Goal: Task Accomplishment & Management: Use online tool/utility

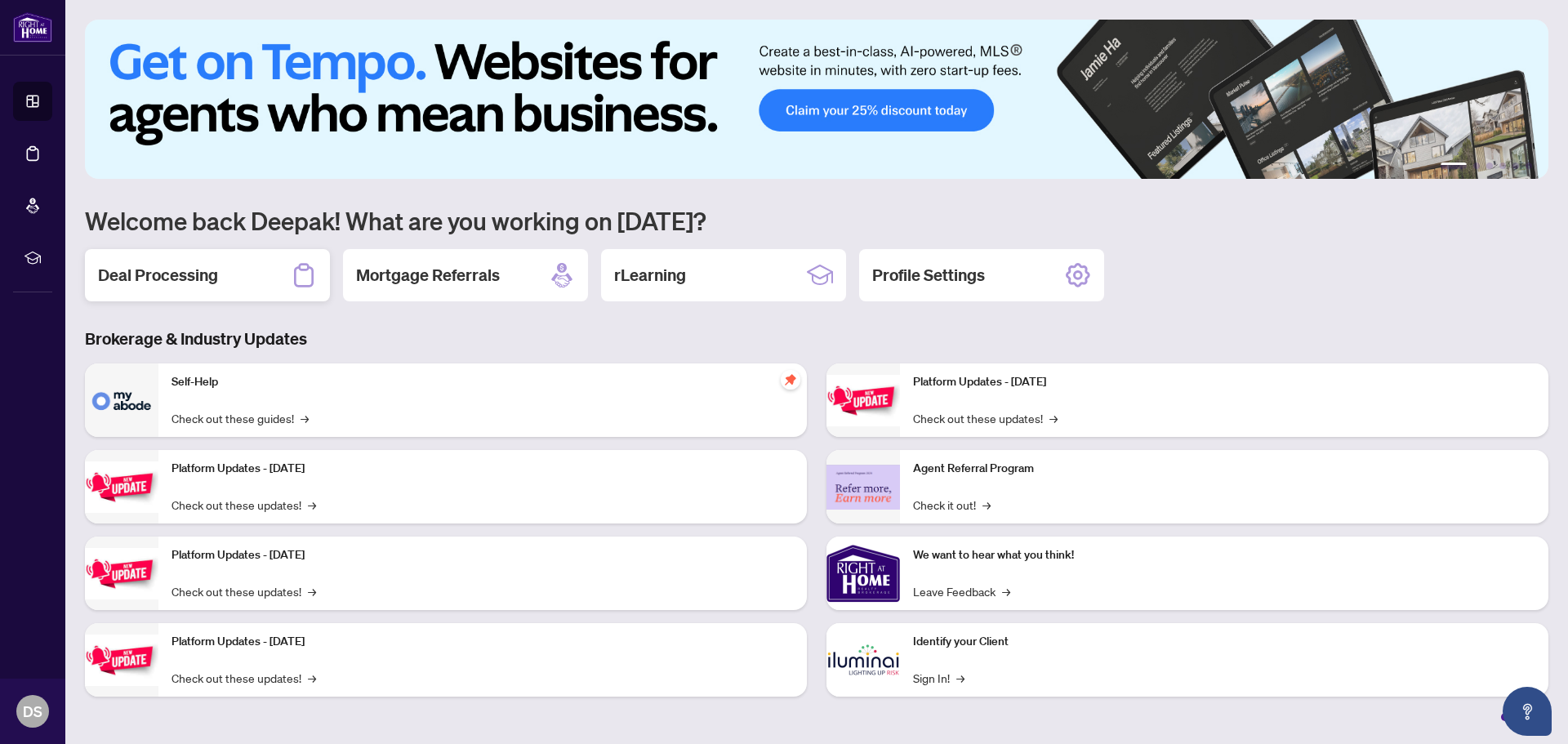
click at [137, 283] on h2 "Deal Processing" at bounding box center [158, 275] width 120 height 23
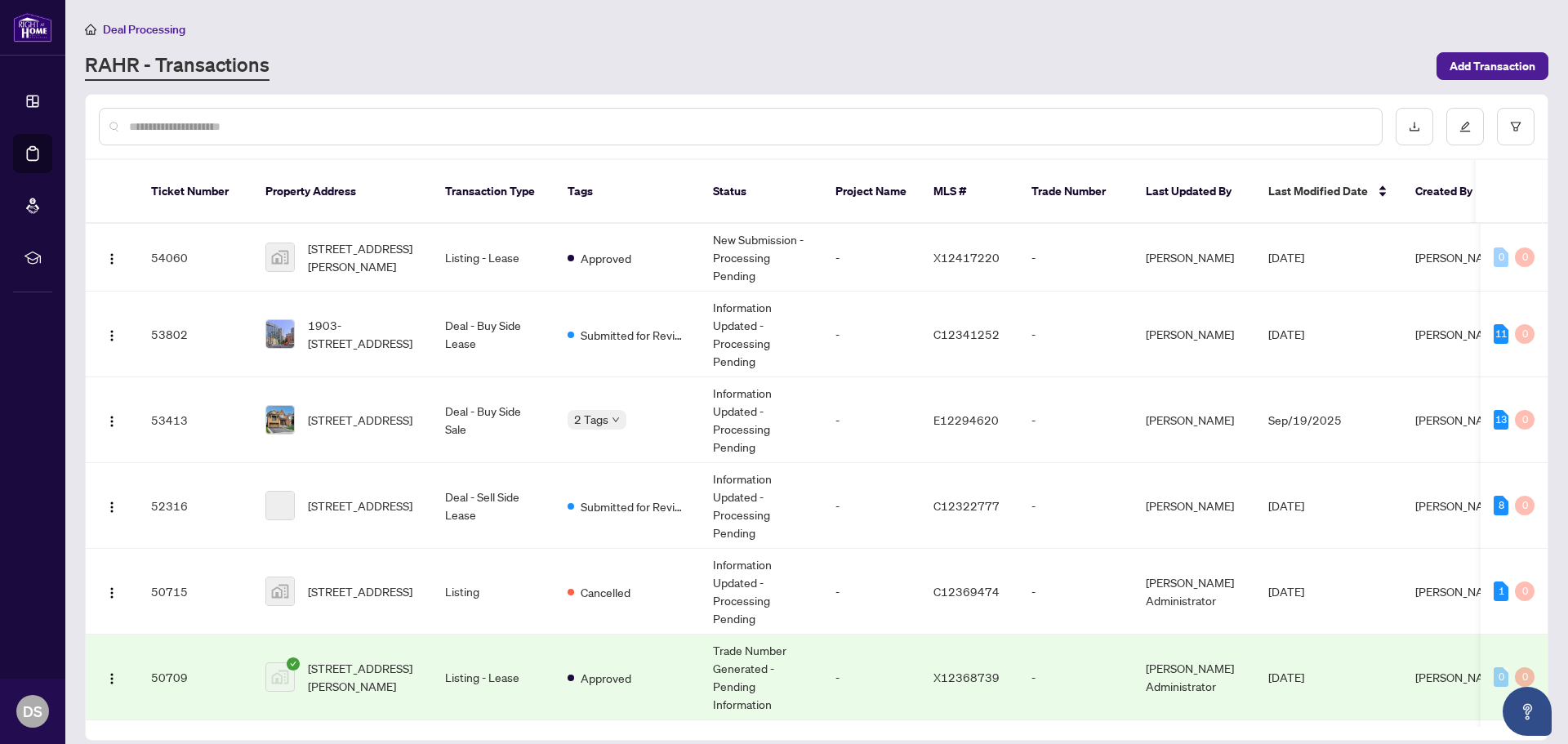
click at [469, 134] on input "text" at bounding box center [748, 127] width 1239 height 18
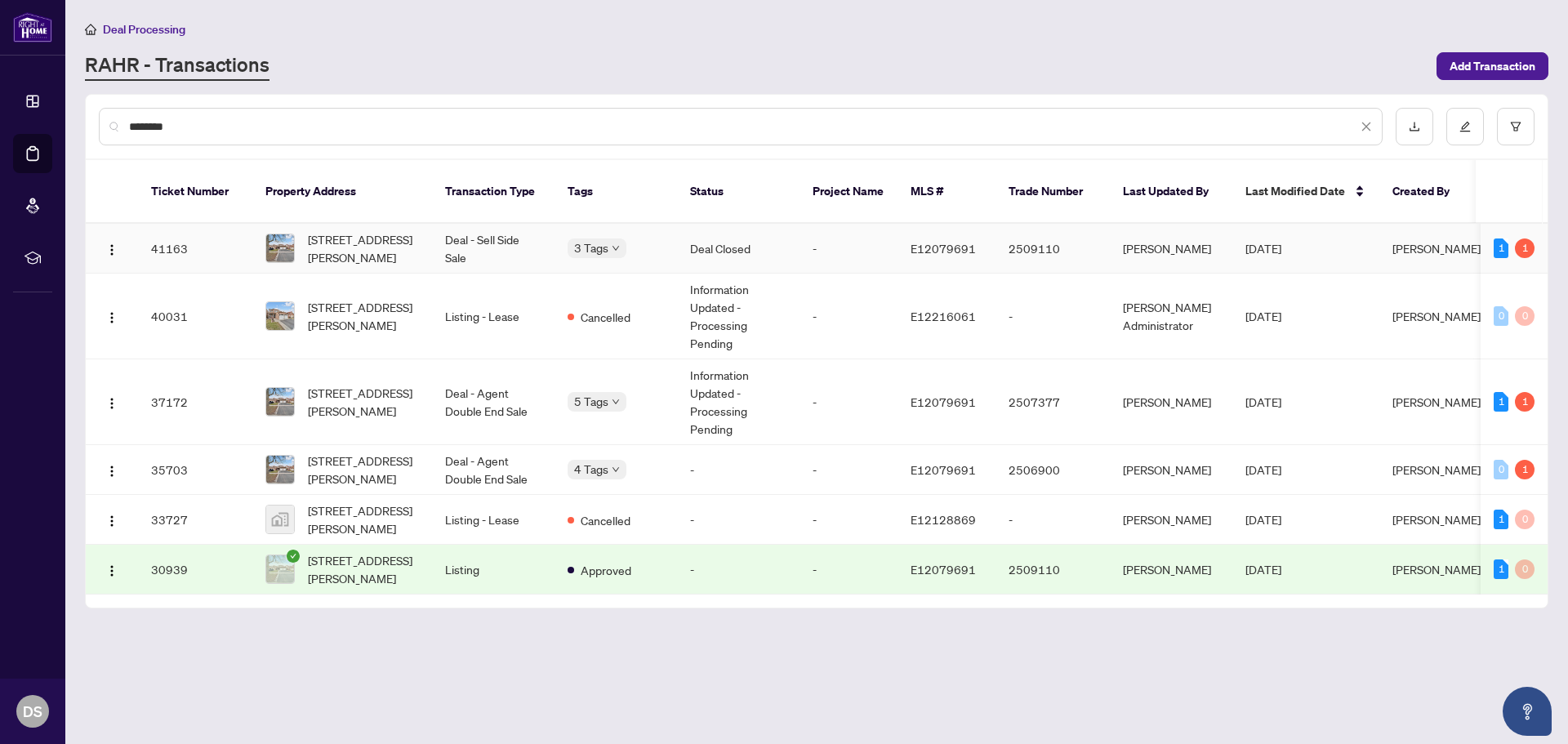
type input "********"
click at [463, 242] on td "Deal - Sell Side Sale" at bounding box center [493, 248] width 123 height 50
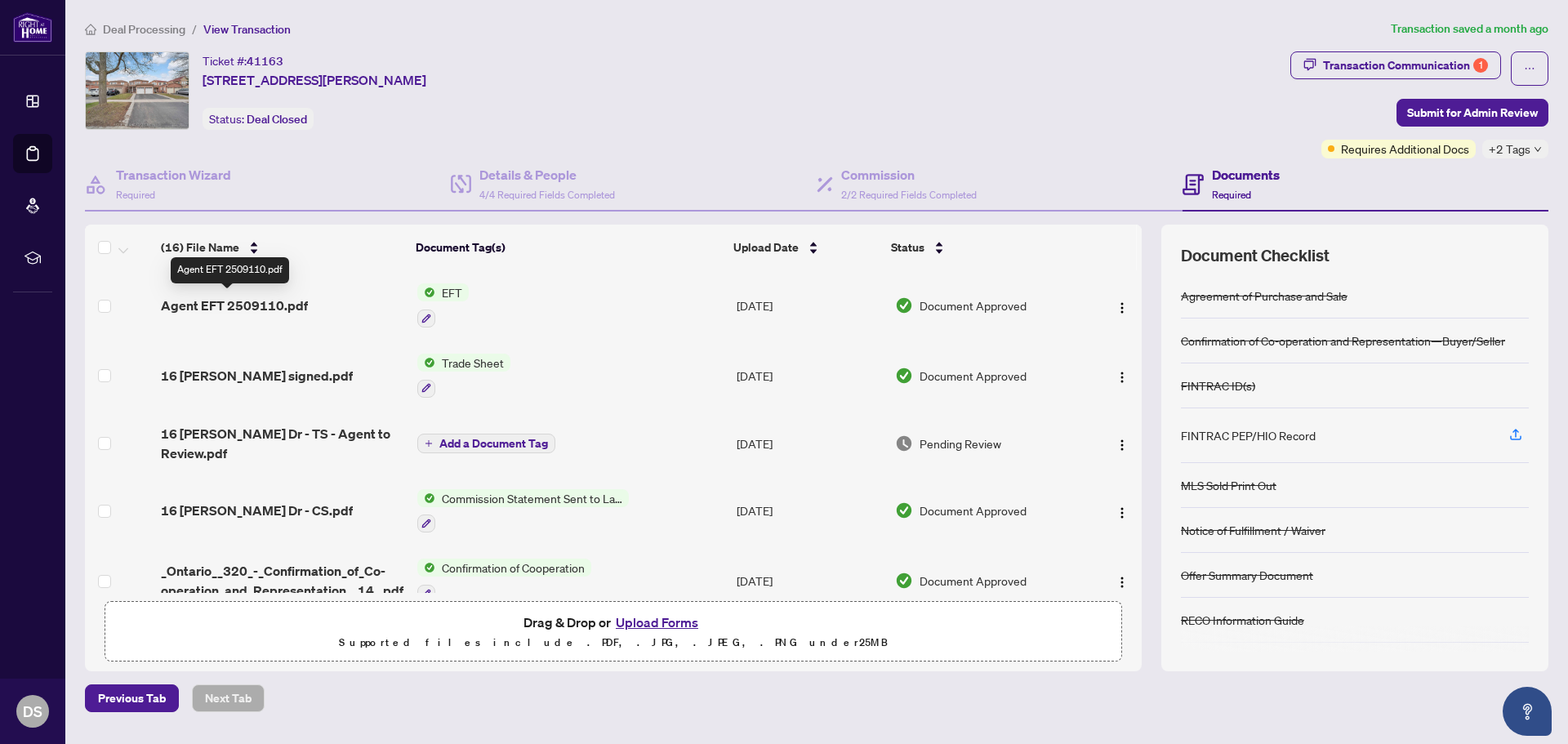
click at [262, 305] on span "Agent EFT 2509110.pdf" at bounding box center [233, 306] width 147 height 20
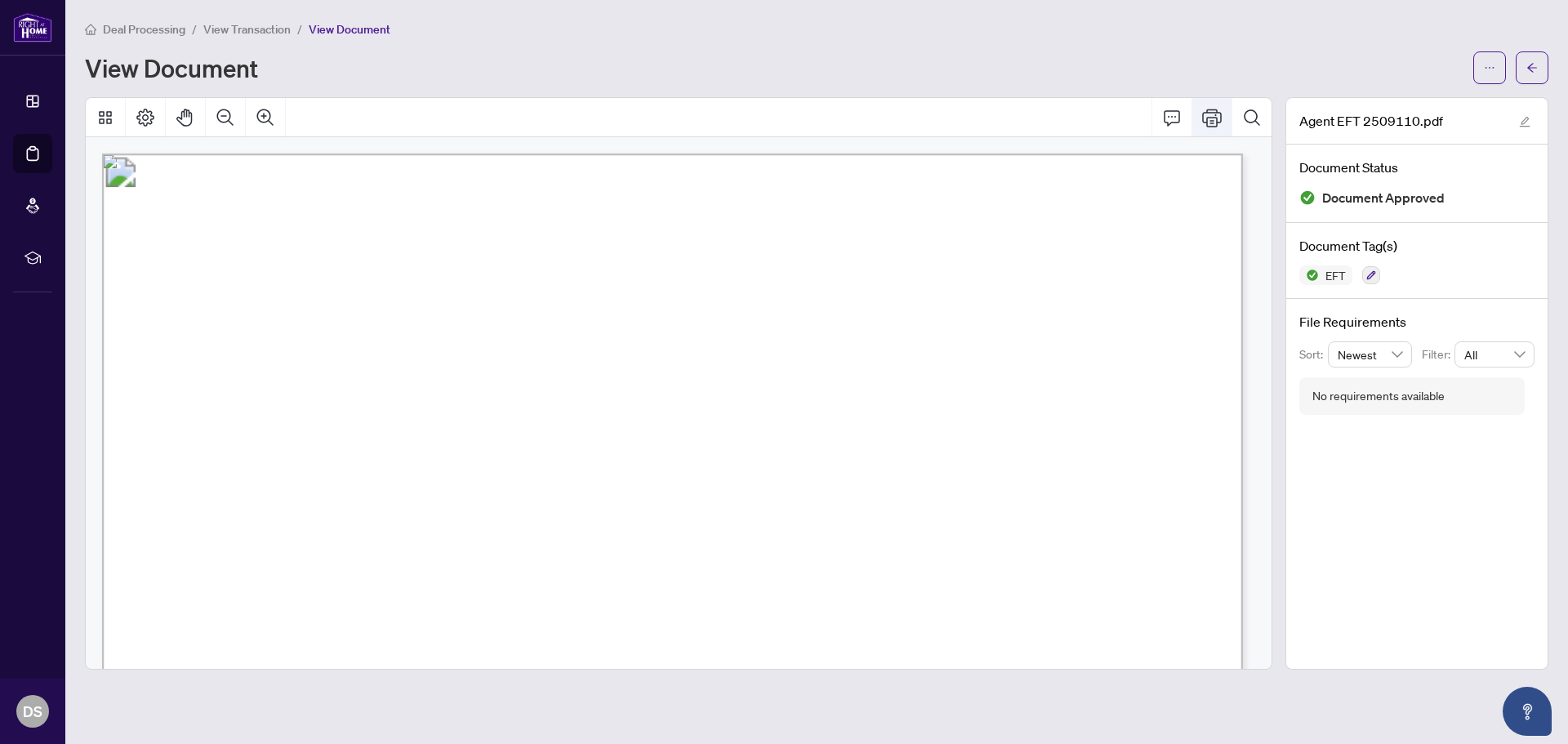
click at [1227, 112] on button "Print" at bounding box center [1212, 118] width 39 height 39
